Goal: Task Accomplishment & Management: Use online tool/utility

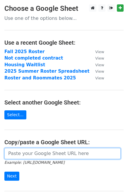
click at [36, 152] on input "url" at bounding box center [62, 153] width 116 height 11
paste input "https://docs.google.com/spreadsheets/d/1UXfa0OH2GiA5ZJo9LNEPuwdsgABSeoJh-d6faI7…"
type input "https://docs.google.com/spreadsheets/d/1UXfa0OH2GiA5ZJo9LNEPuwdsgABSeoJh-d6faI7…"
click at [4, 172] on input "Next" at bounding box center [11, 176] width 15 height 9
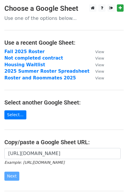
scroll to position [0, 0]
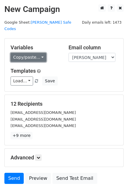
click at [23, 53] on link "Copy/paste..." at bounding box center [29, 57] width 36 height 9
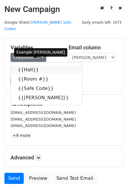
click at [25, 66] on link "{{Hall}}" at bounding box center [46, 69] width 71 height 9
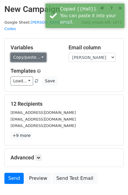
click at [25, 53] on link "Copy/paste..." at bounding box center [29, 57] width 36 height 9
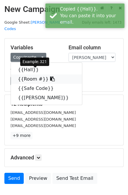
click at [32, 76] on link "{{Room #}}" at bounding box center [46, 78] width 71 height 9
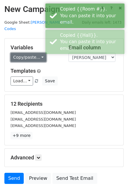
click at [16, 54] on link "Copy/paste..." at bounding box center [29, 57] width 36 height 9
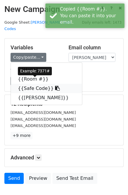
click at [34, 84] on link "{{Safe Code}}" at bounding box center [46, 88] width 71 height 9
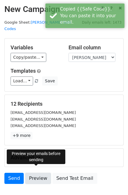
click at [34, 177] on link "Preview" at bounding box center [38, 178] width 26 height 11
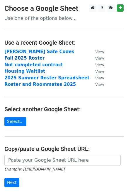
click at [26, 60] on strong "Fall 2025 Roster" at bounding box center [24, 57] width 40 height 5
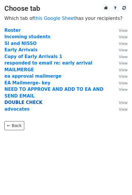
click at [32, 104] on strong "DOUBLE CHECK" at bounding box center [23, 102] width 38 height 5
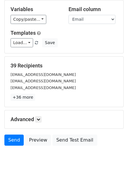
scroll to position [32, 0]
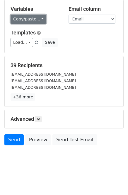
click at [35, 22] on link "Copy/paste..." at bounding box center [29, 19] width 36 height 9
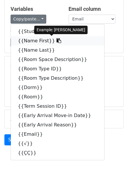
click at [31, 42] on link "{{Name First}}" at bounding box center [57, 40] width 93 height 9
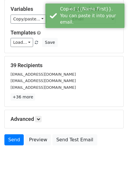
click at [29, 25] on div "Variables Copy/paste... {{Student ID}} {{Name First}} {{Name Last}} {{Room Spac…" at bounding box center [64, 26] width 118 height 53
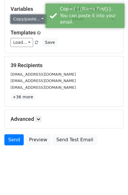
click at [31, 17] on link "Copy/paste..." at bounding box center [29, 19] width 36 height 9
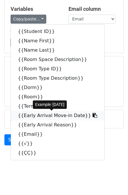
click at [34, 114] on link "{{Early Arrival Move-in Date}}" at bounding box center [57, 115] width 93 height 9
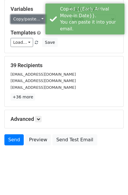
click at [34, 15] on link "Copy/paste..." at bounding box center [29, 19] width 36 height 9
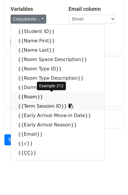
click at [41, 93] on link "{{Room}}" at bounding box center [57, 96] width 93 height 9
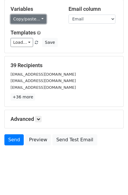
click at [29, 19] on link "Copy/paste..." at bounding box center [29, 19] width 36 height 9
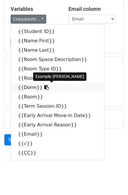
click at [29, 88] on link "{{Dorm}}" at bounding box center [57, 87] width 93 height 9
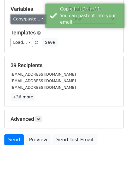
click at [27, 21] on link "Copy/paste..." at bounding box center [29, 19] width 36 height 9
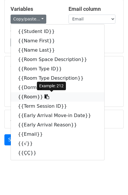
click at [33, 98] on link "{{Room}}" at bounding box center [57, 96] width 93 height 9
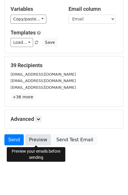
click at [32, 138] on link "Preview" at bounding box center [38, 139] width 26 height 11
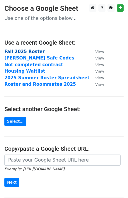
click at [33, 48] on td "Fall 2025 Roster" at bounding box center [46, 51] width 85 height 7
click at [32, 51] on strong "Fall 2025 Roster" at bounding box center [24, 51] width 40 height 5
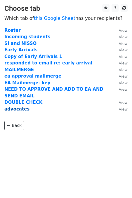
click at [16, 110] on strong "advocates" at bounding box center [16, 109] width 25 height 5
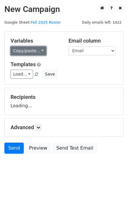
click at [32, 53] on link "Copy/paste..." at bounding box center [29, 50] width 36 height 9
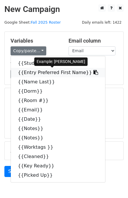
click at [32, 71] on link "{{Entry Preferred First Name}}" at bounding box center [58, 72] width 94 height 9
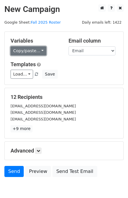
click at [29, 55] on link "Copy/paste..." at bounding box center [29, 50] width 36 height 9
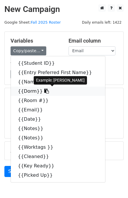
click at [30, 93] on link "{{Dorm}}" at bounding box center [58, 91] width 94 height 9
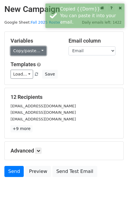
drag, startPoint x: 18, startPoint y: 50, endPoint x: 18, endPoint y: 53, distance: 2.9
click at [18, 50] on link "Copy/paste..." at bounding box center [29, 50] width 36 height 9
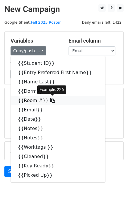
click at [24, 101] on link "{{Room #}}" at bounding box center [58, 100] width 94 height 9
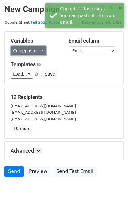
click at [29, 52] on link "Copy/paste..." at bounding box center [29, 50] width 36 height 9
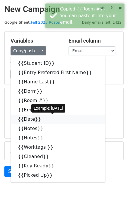
click at [26, 121] on link "{{Date}}" at bounding box center [58, 119] width 94 height 9
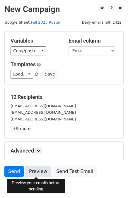
click at [36, 168] on link "Preview" at bounding box center [38, 171] width 26 height 11
click at [30, 170] on link "Preview" at bounding box center [38, 171] width 26 height 11
click at [41, 173] on link "Preview" at bounding box center [38, 171] width 26 height 11
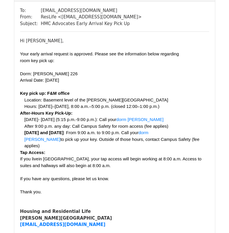
scroll to position [58, 0]
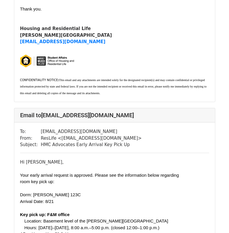
scroll to position [426, 0]
